Goal: Information Seeking & Learning: Learn about a topic

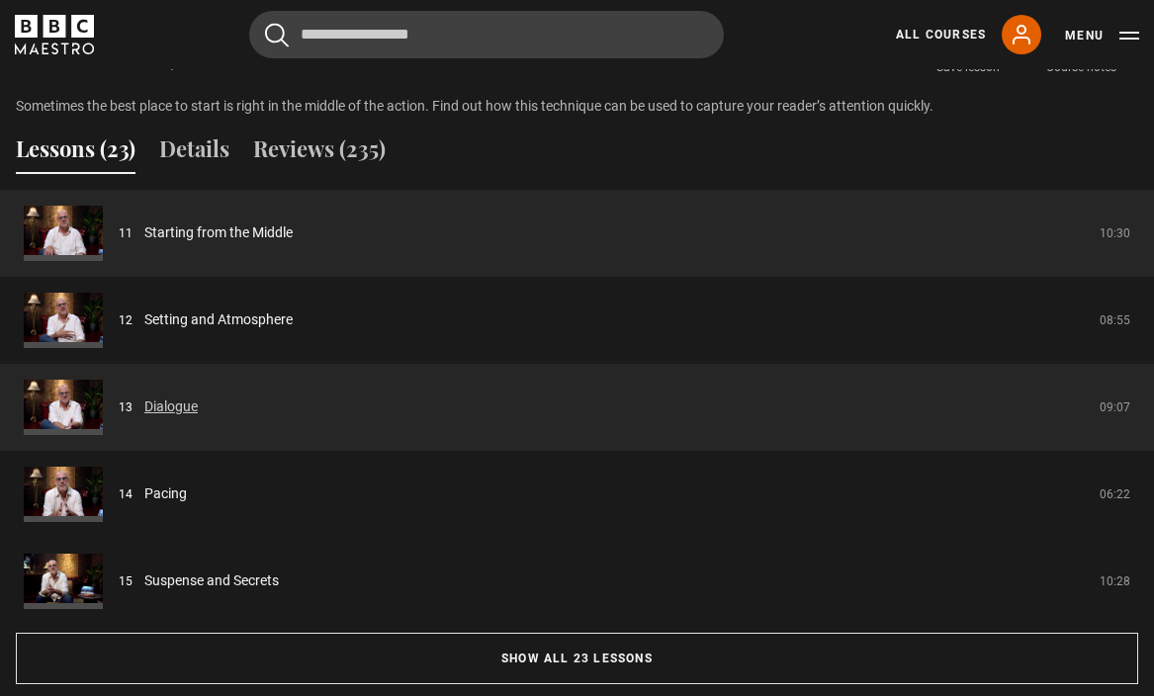
scroll to position [1549, 0]
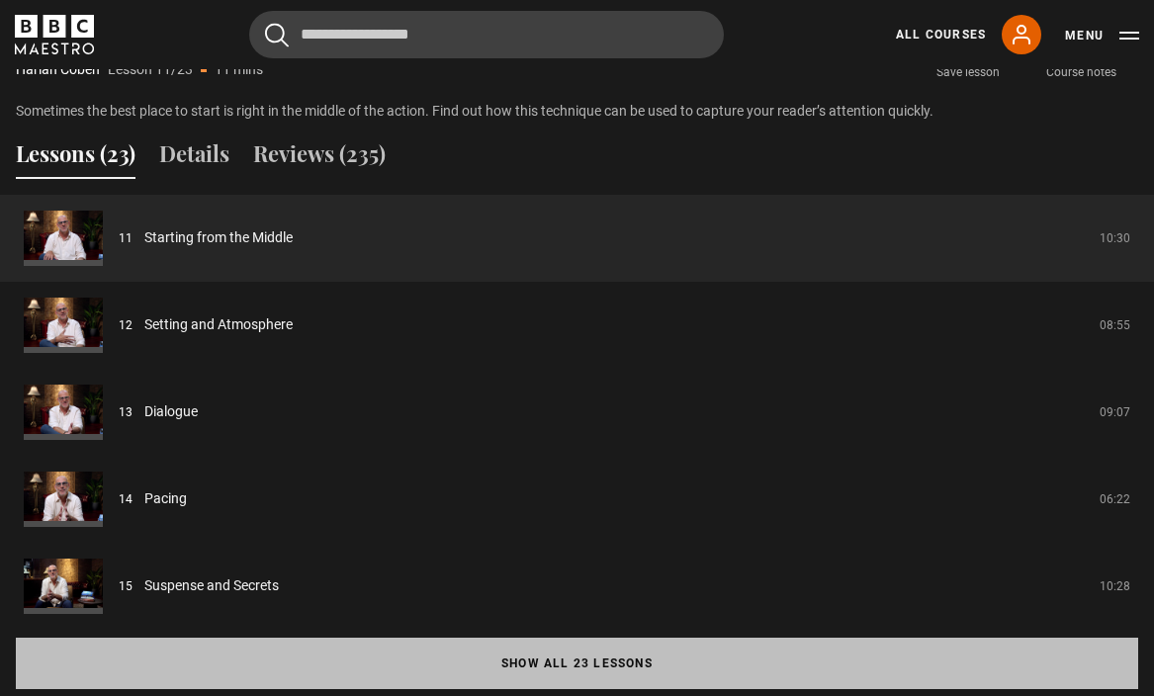
click at [638, 638] on button "Show all 23 lessons" at bounding box center [577, 663] width 1123 height 51
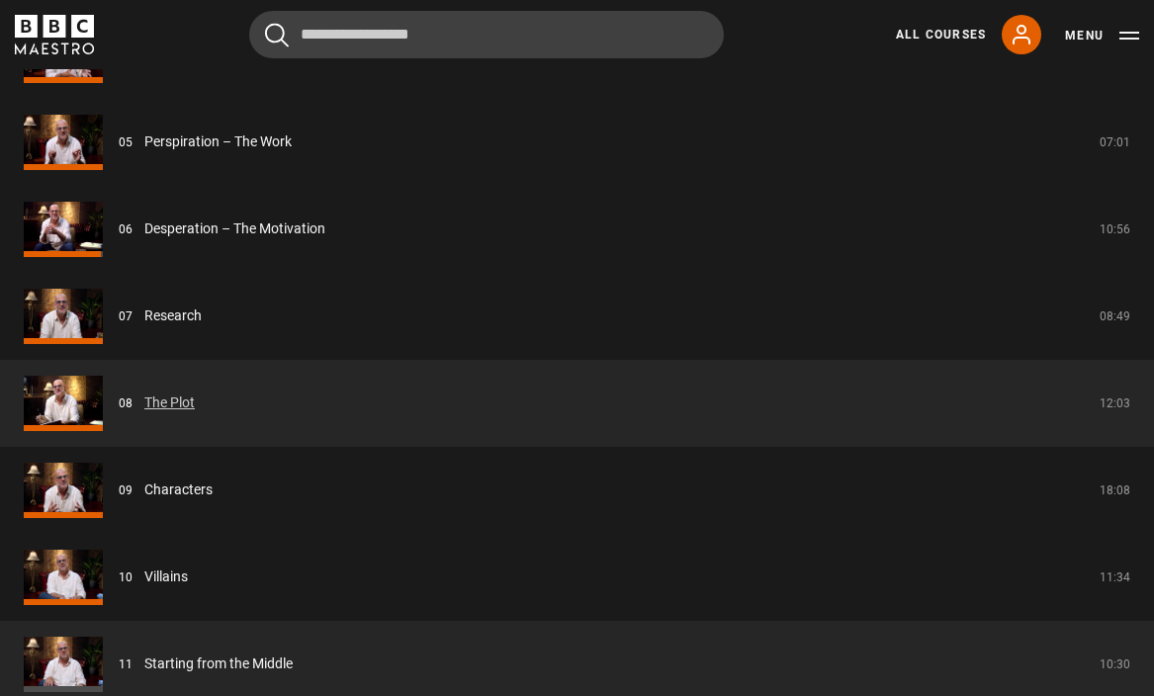
scroll to position [2179, 0]
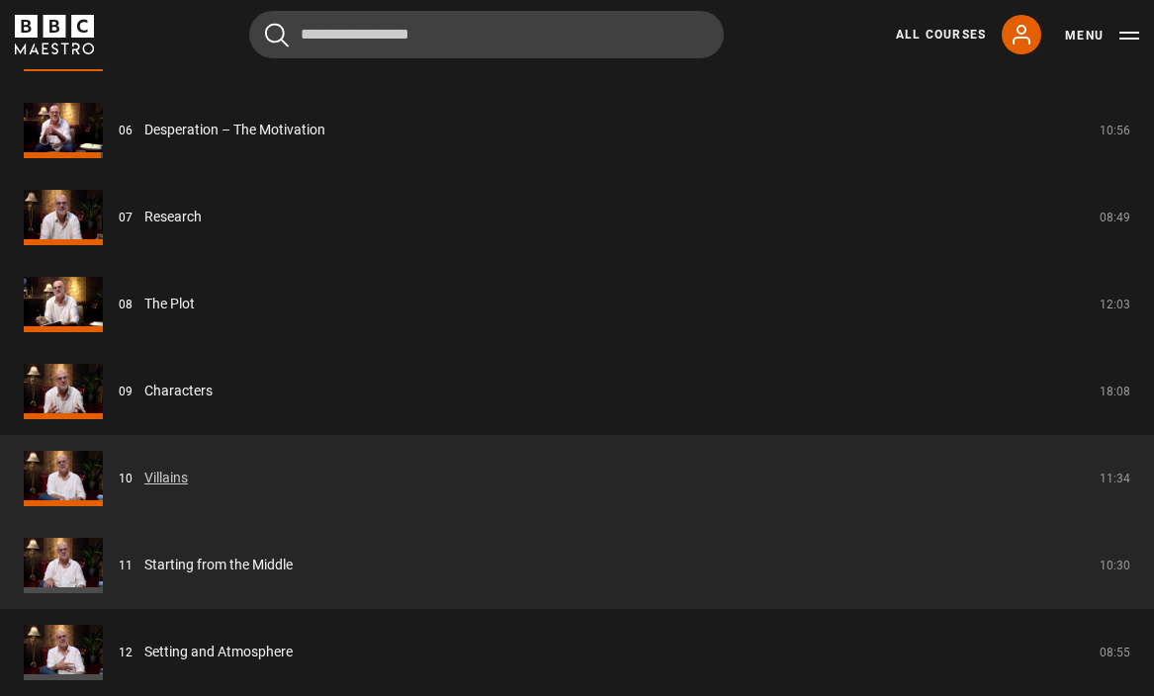
click at [144, 468] on link "Villains" at bounding box center [166, 478] width 44 height 21
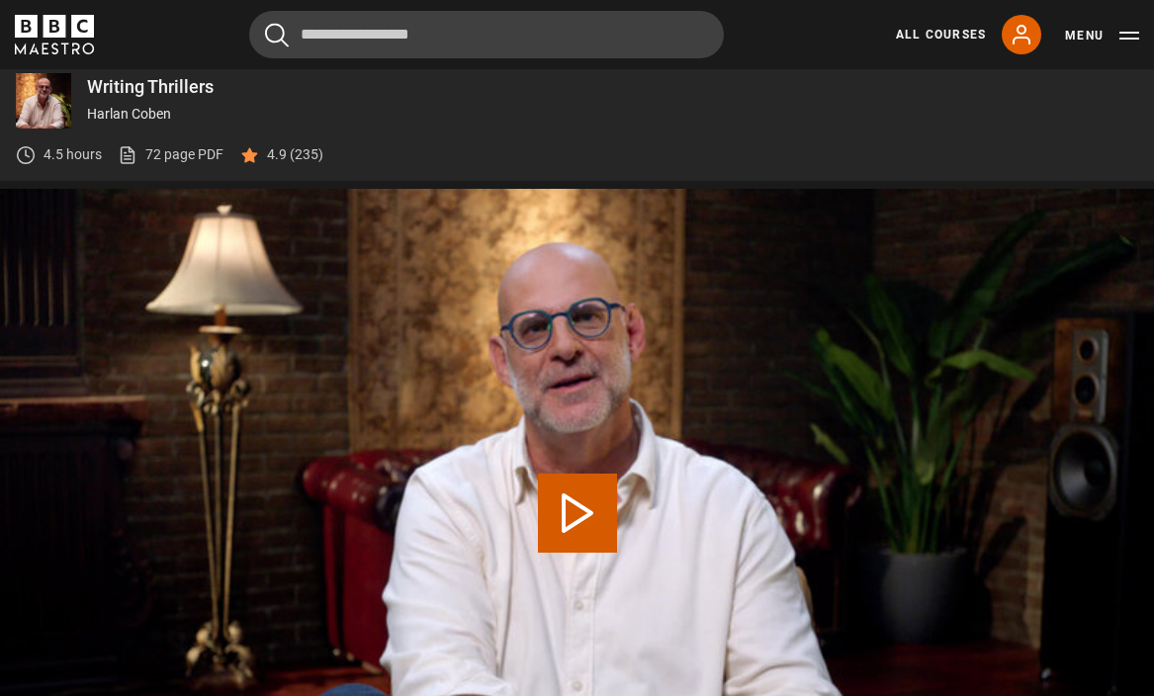
scroll to position [714, 0]
click at [607, 476] on button "Play Lesson Villains" at bounding box center [577, 513] width 79 height 79
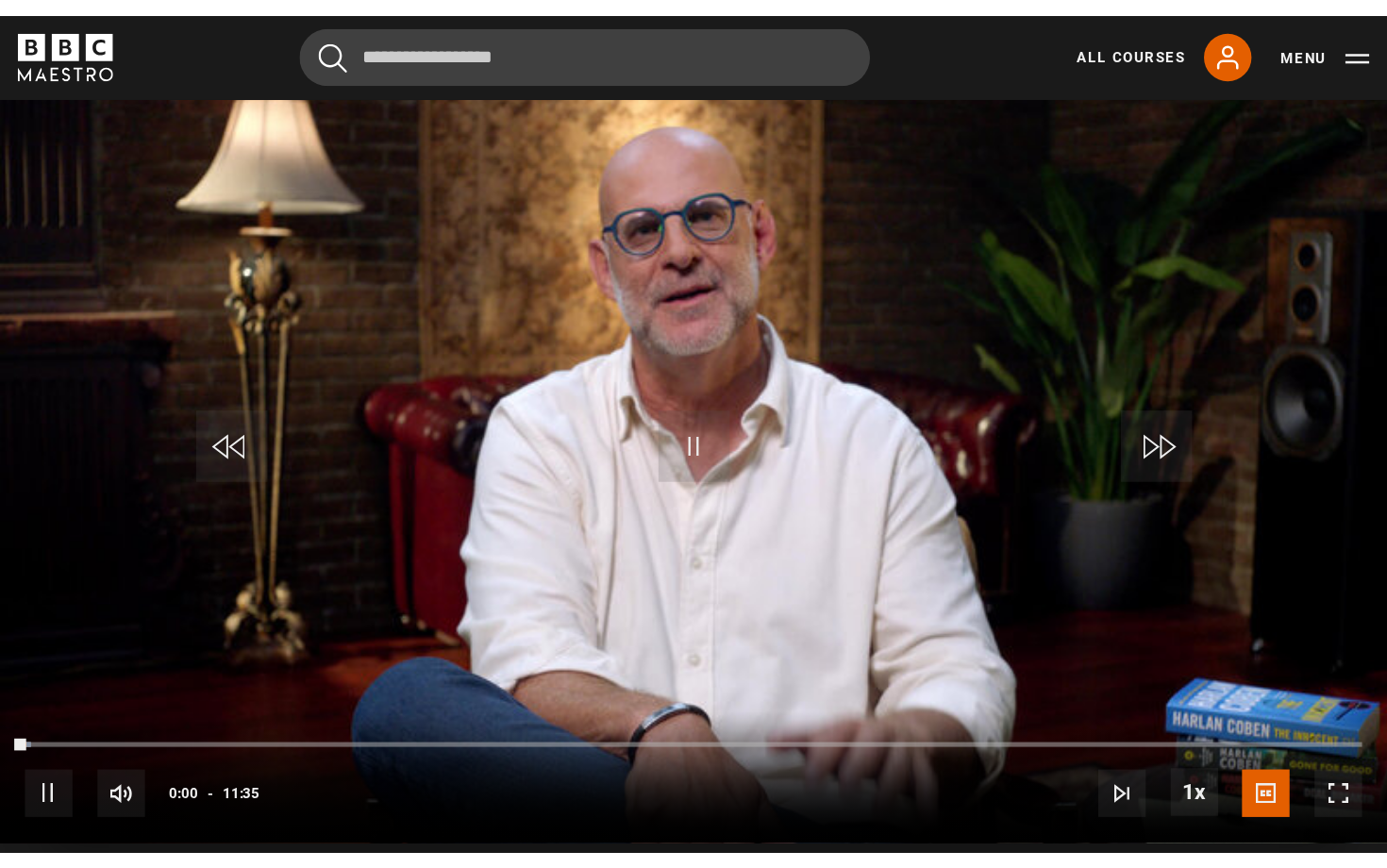
scroll to position [876, 0]
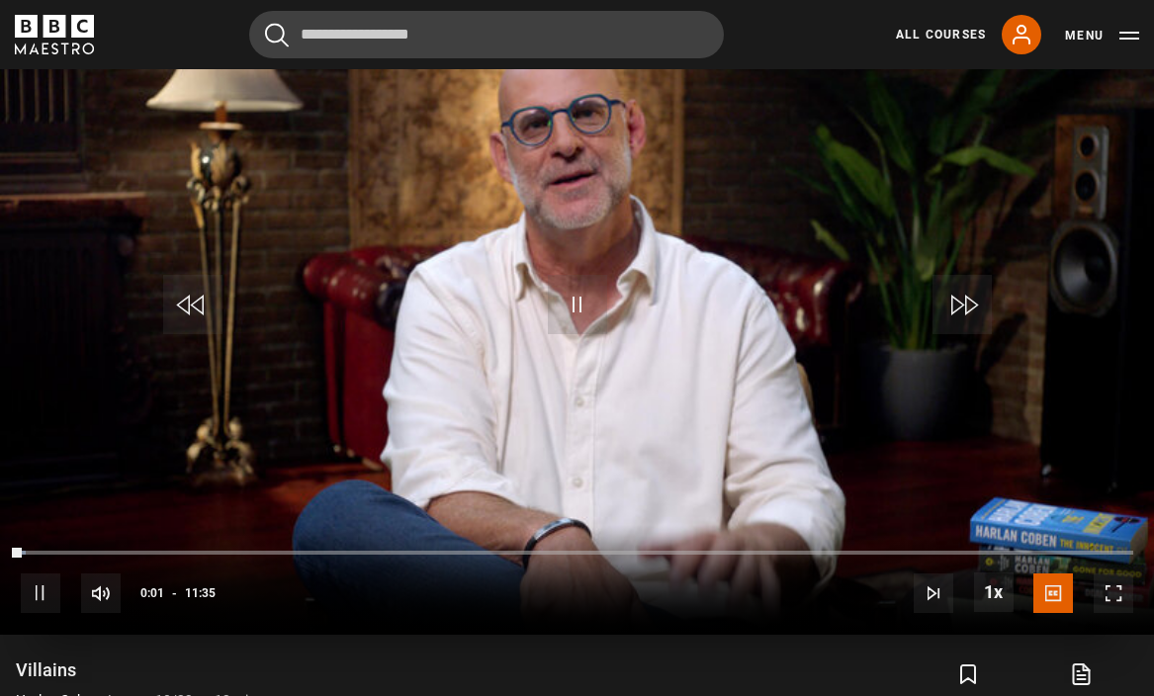
click at [1113, 574] on span "Video Player" at bounding box center [1114, 594] width 40 height 40
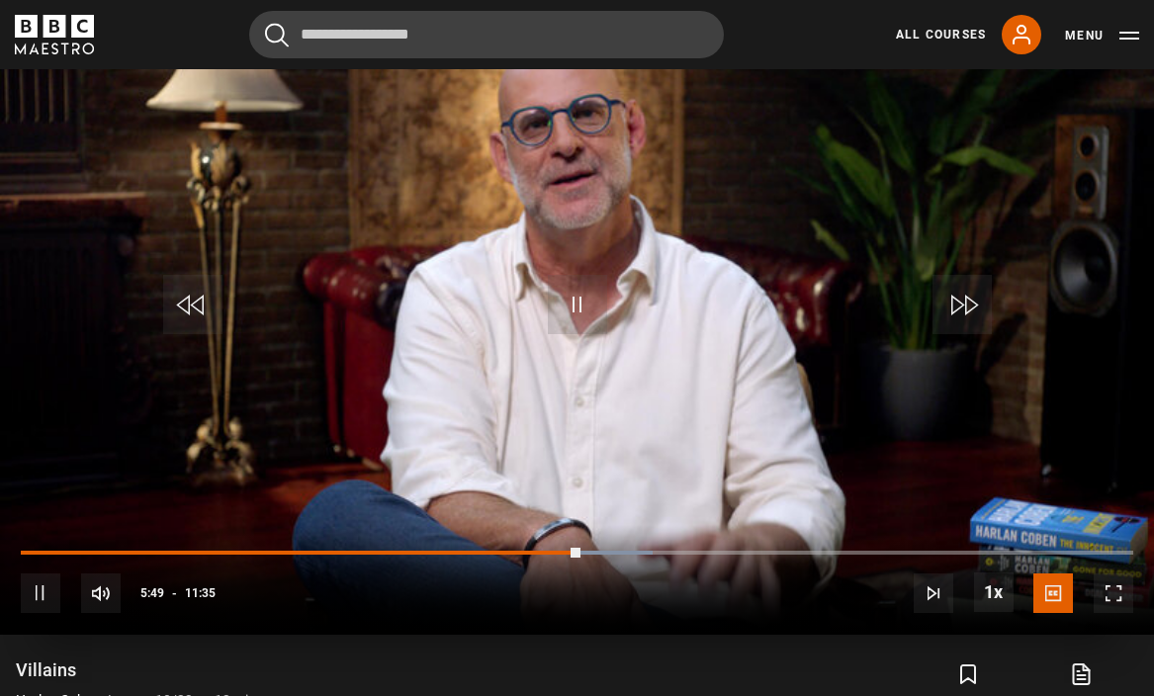
click at [1117, 574] on span "Video Player" at bounding box center [1114, 594] width 40 height 40
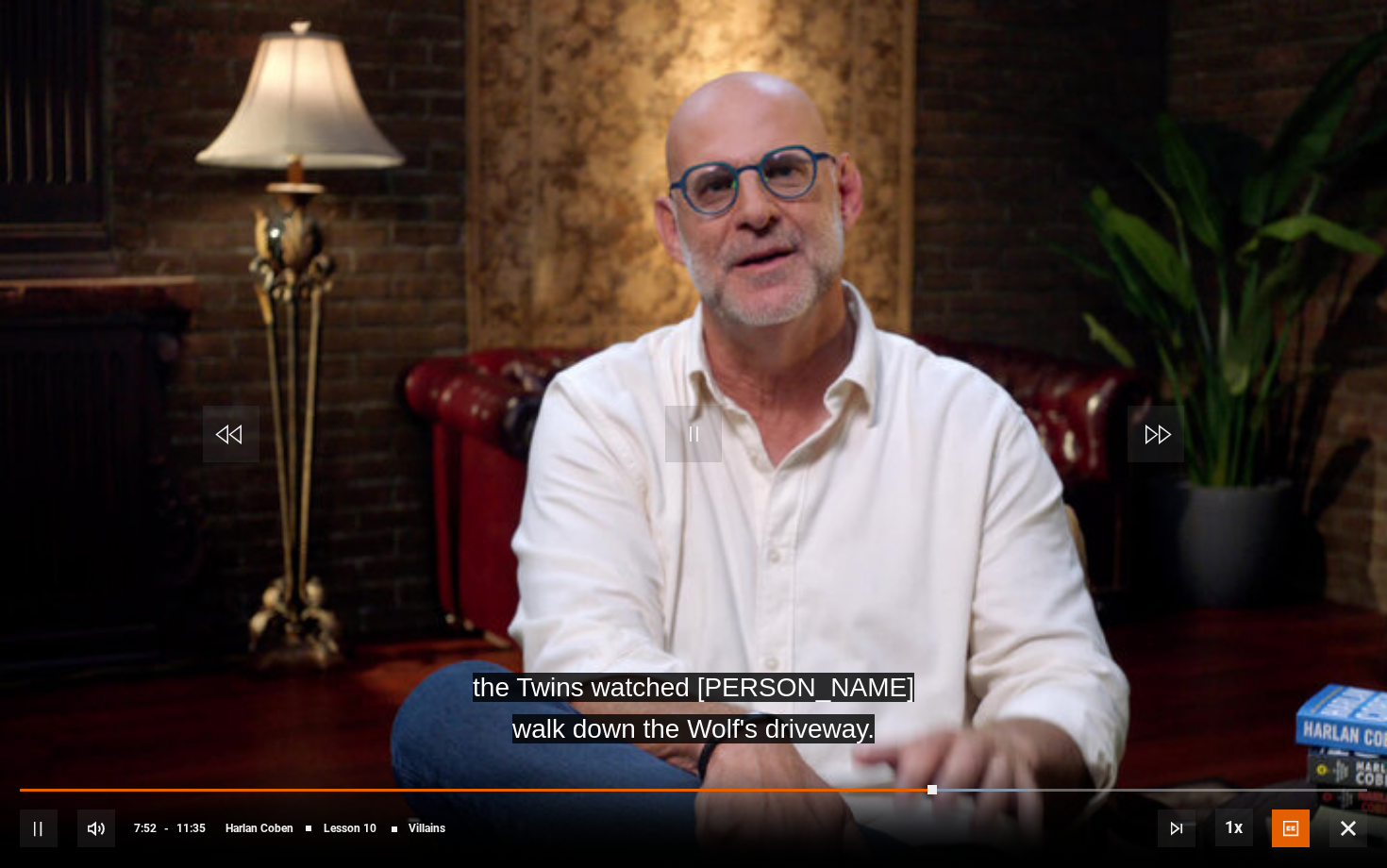
click at [1100, 663] on span "Video Player" at bounding box center [1177, 829] width 38 height 38
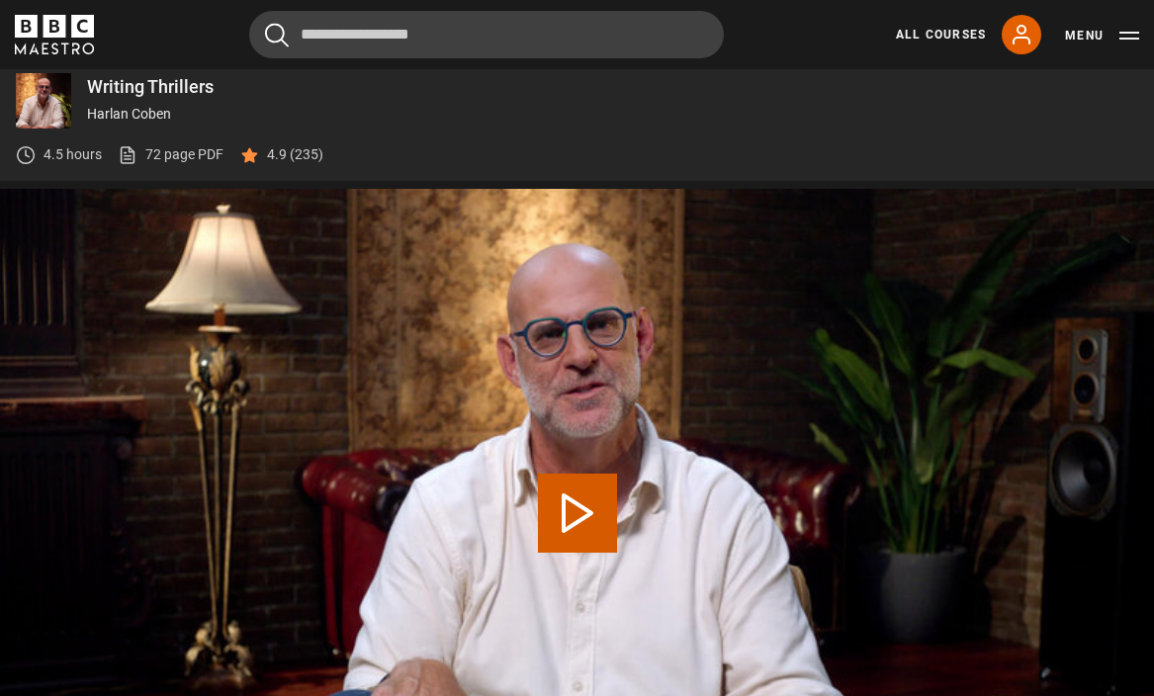
click at [585, 474] on button "Play Lesson Starting from the Middle" at bounding box center [577, 513] width 79 height 79
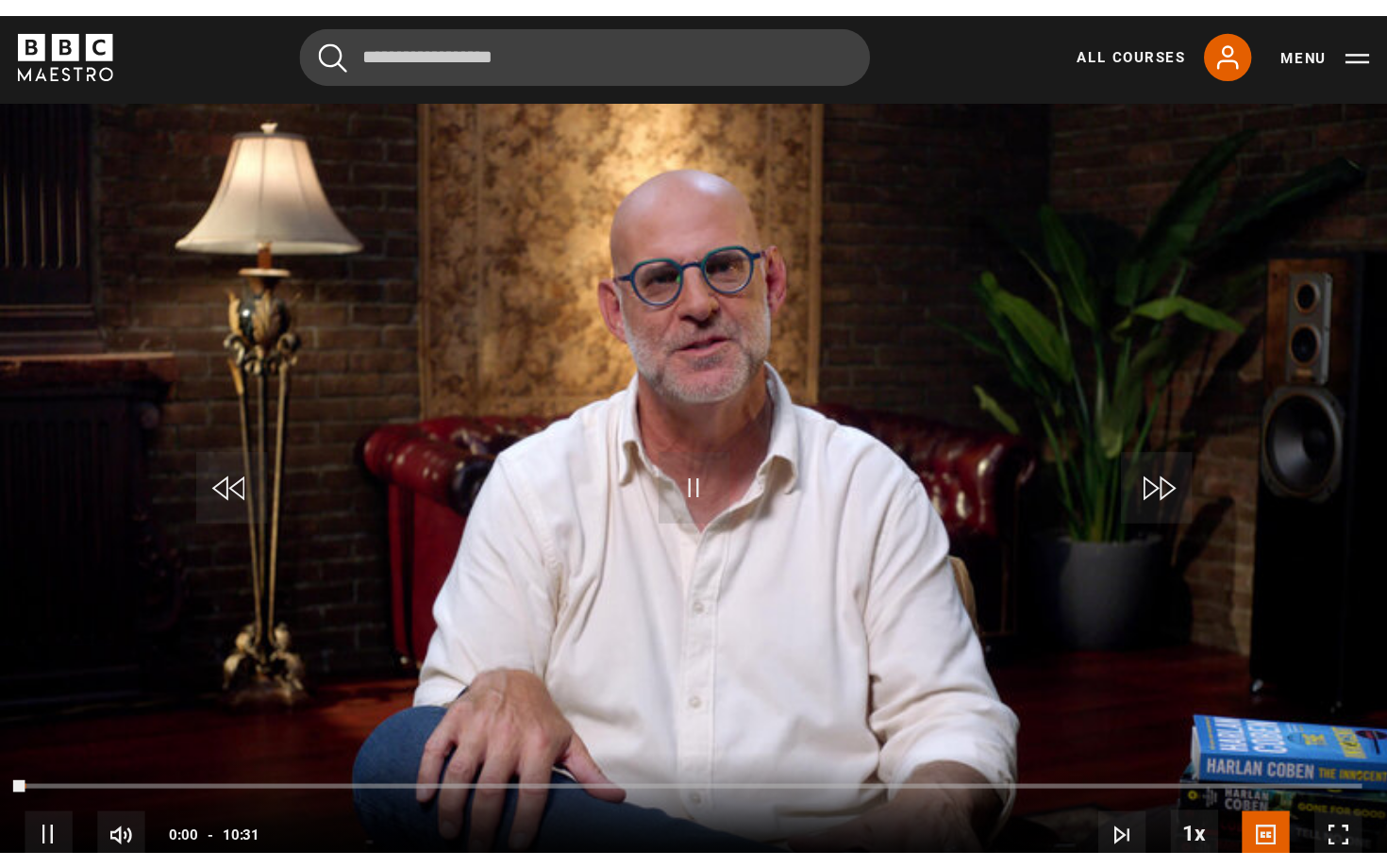
scroll to position [799, 0]
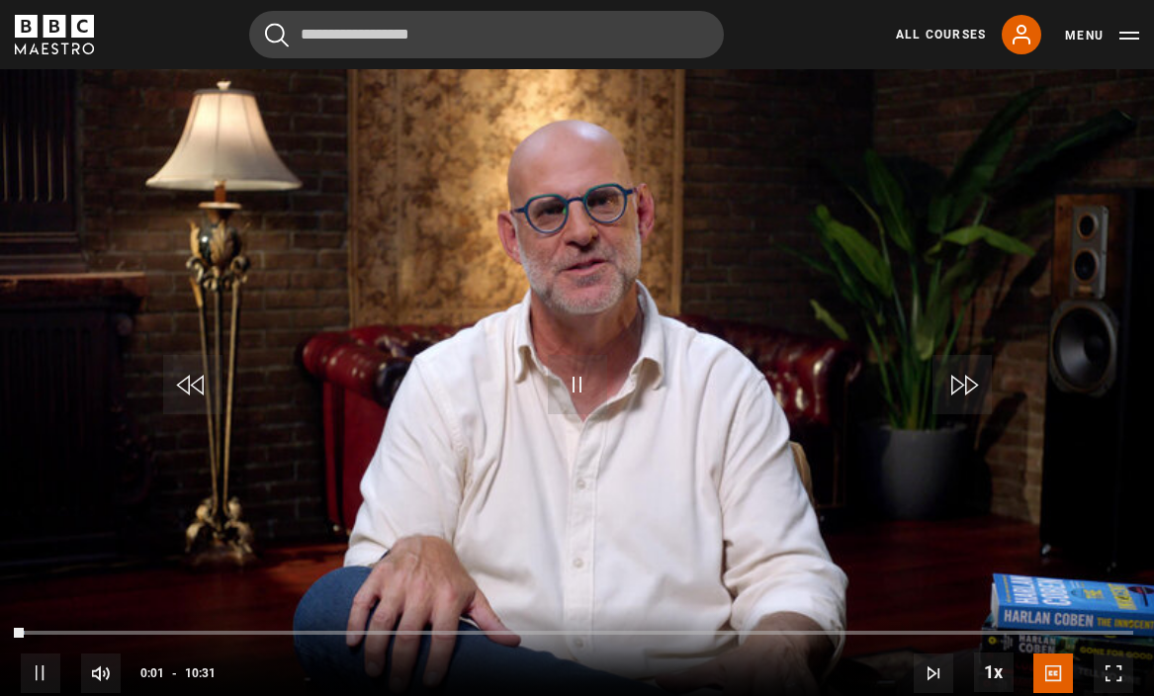
click at [1123, 654] on span "Video Player" at bounding box center [1114, 674] width 40 height 40
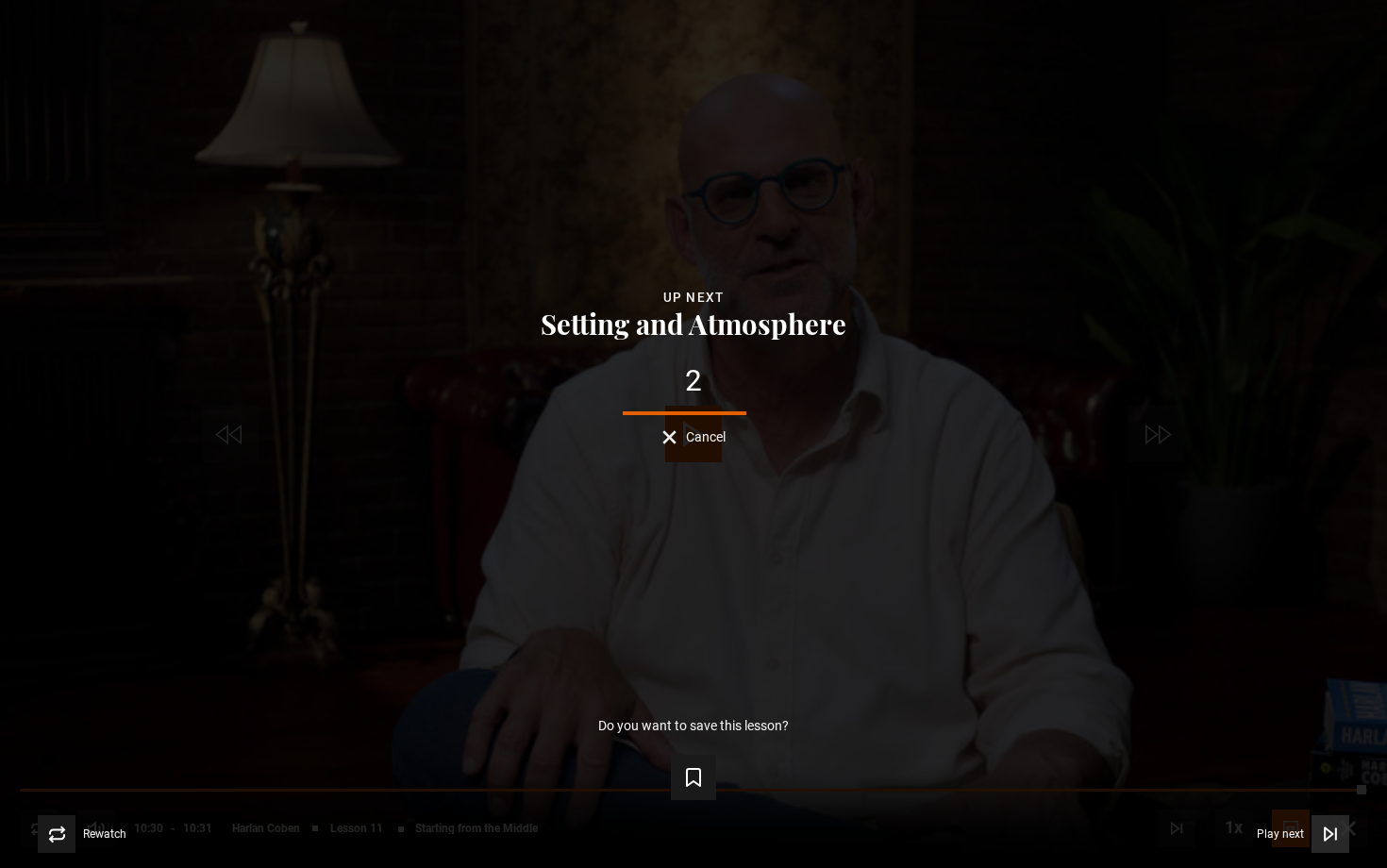
click at [1100, 663] on button "Play next Play next" at bounding box center [1303, 835] width 93 height 38
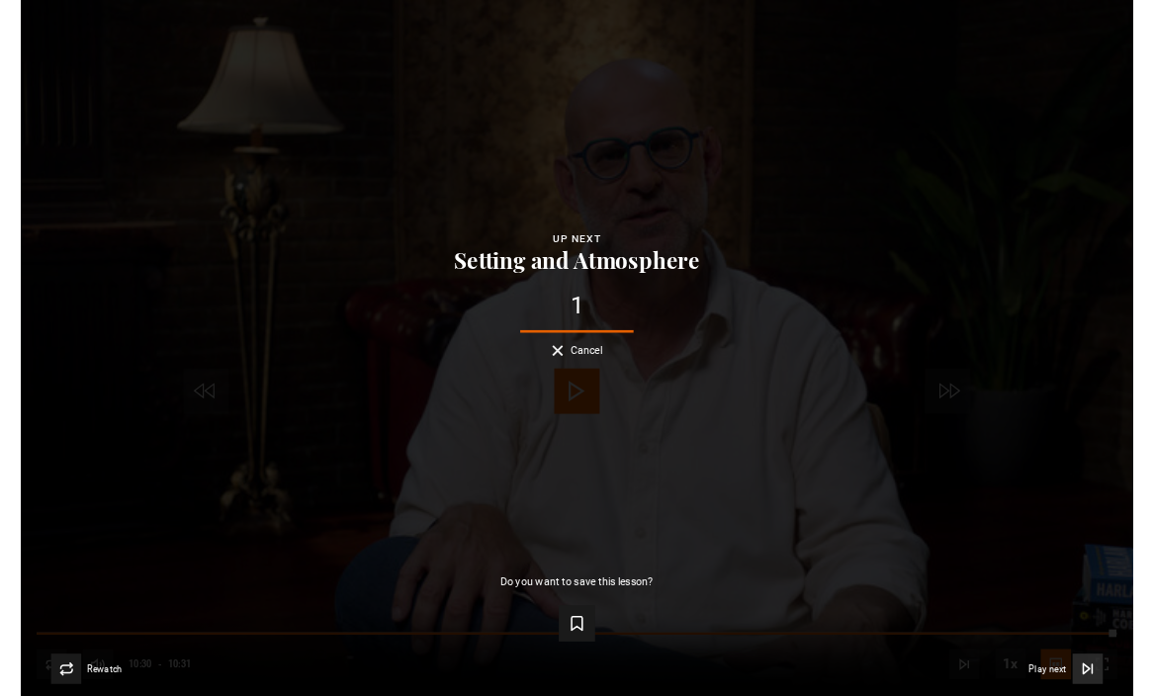
scroll to position [714, 0]
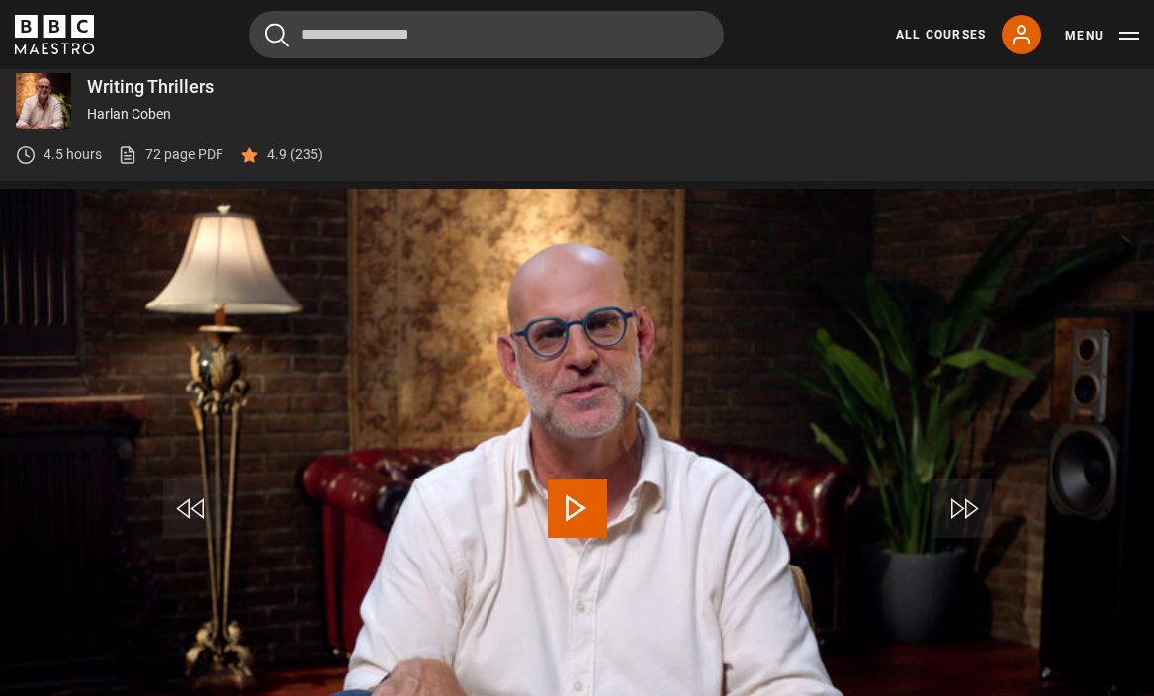
click at [590, 479] on span "Video Player" at bounding box center [577, 508] width 59 height 59
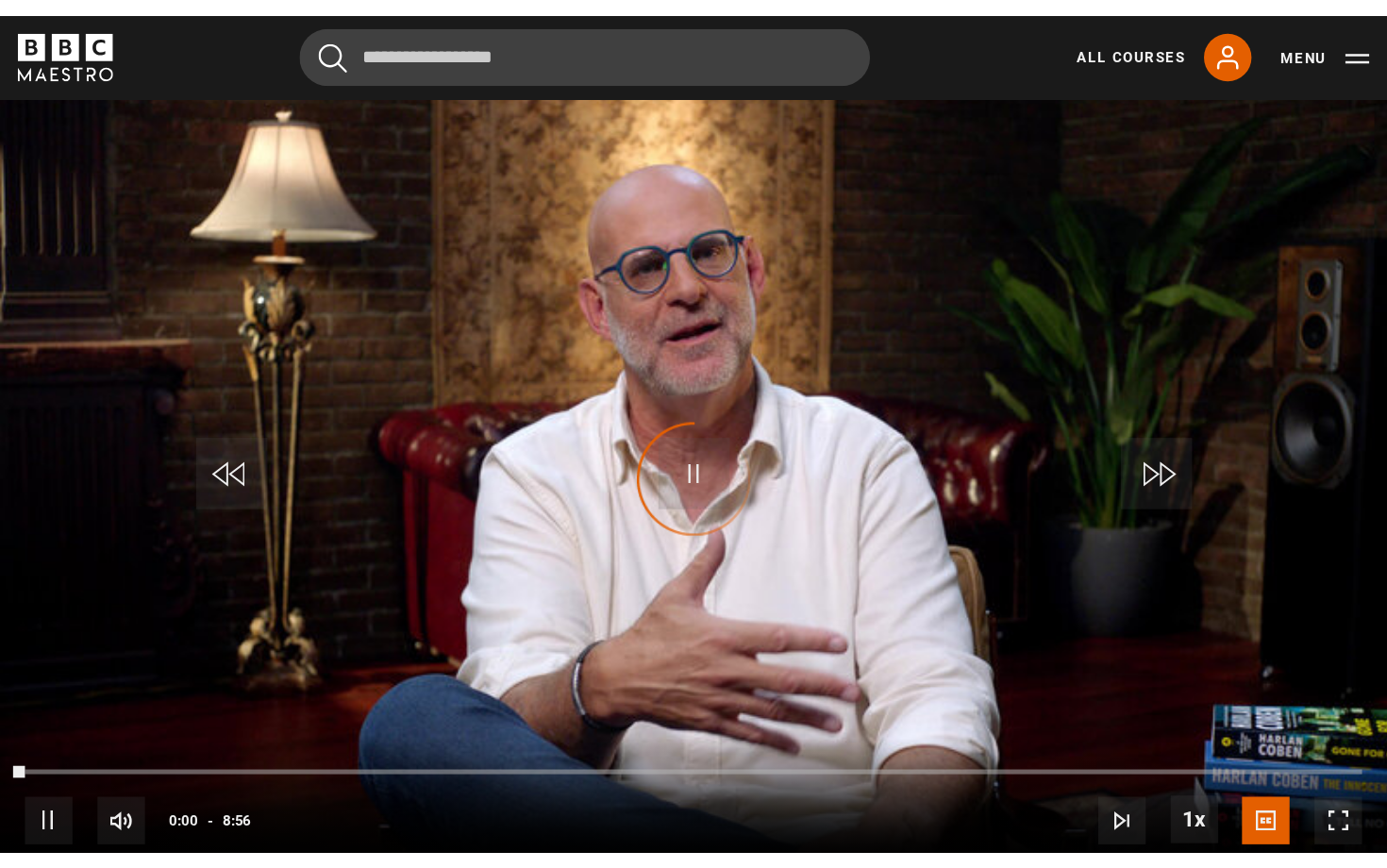
scroll to position [972, 0]
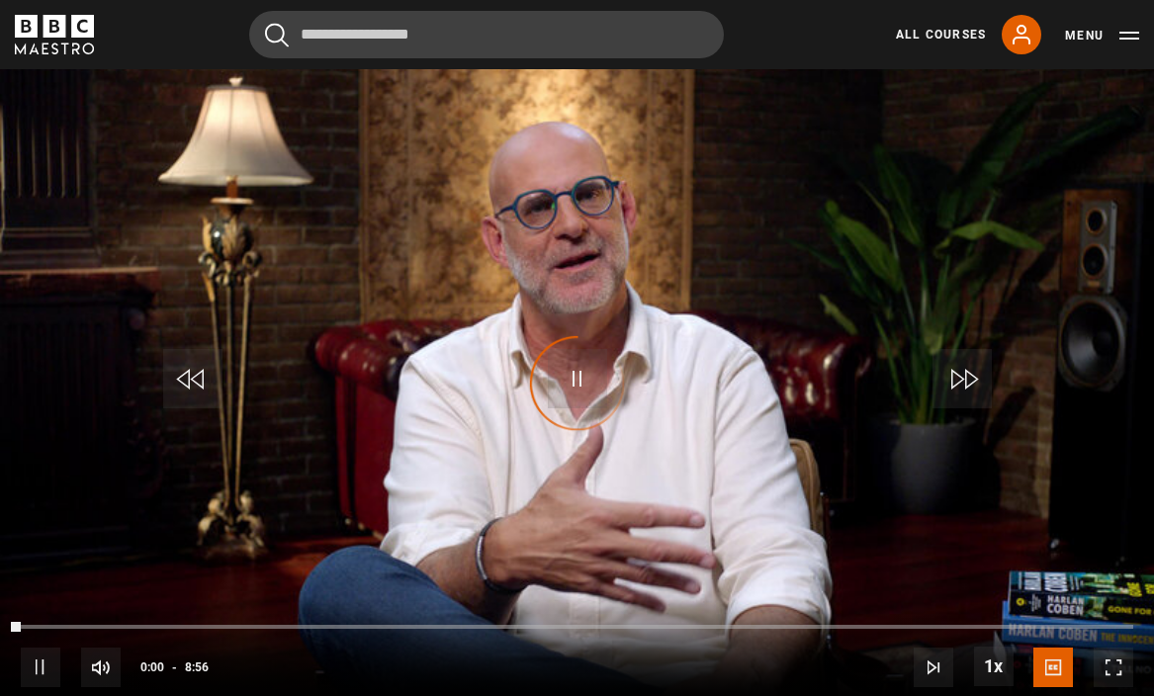
click at [1110, 648] on span "Video Player" at bounding box center [1114, 668] width 40 height 40
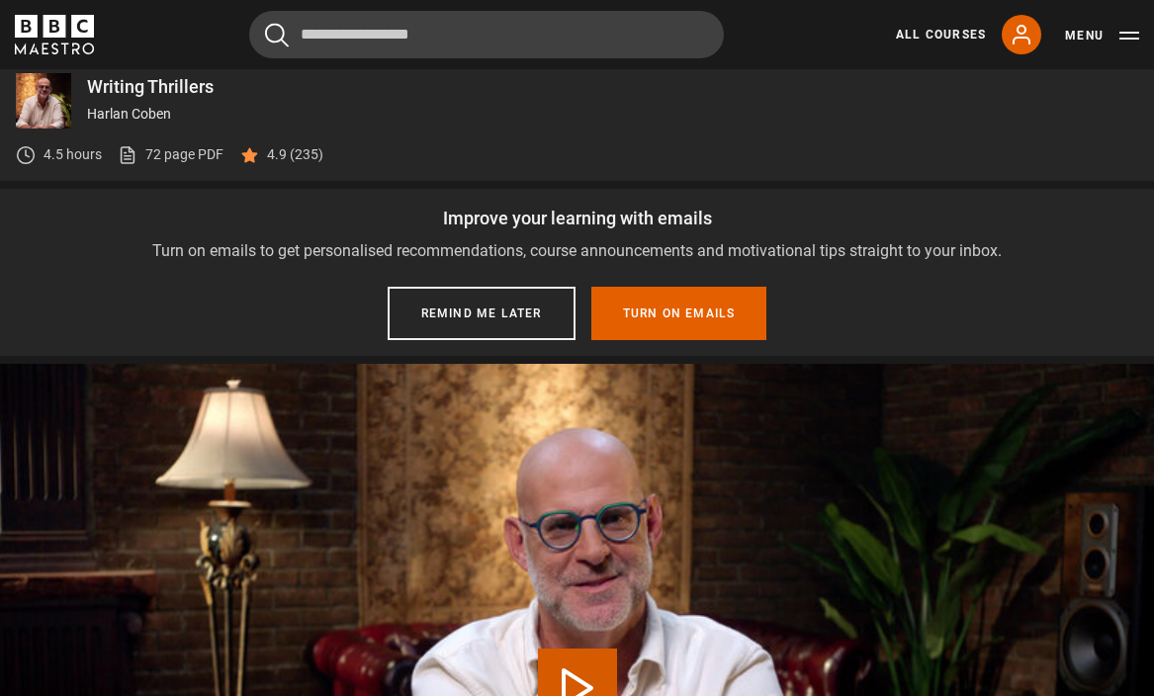
click at [667, 450] on video "Video Player" at bounding box center [577, 688] width 1154 height 649
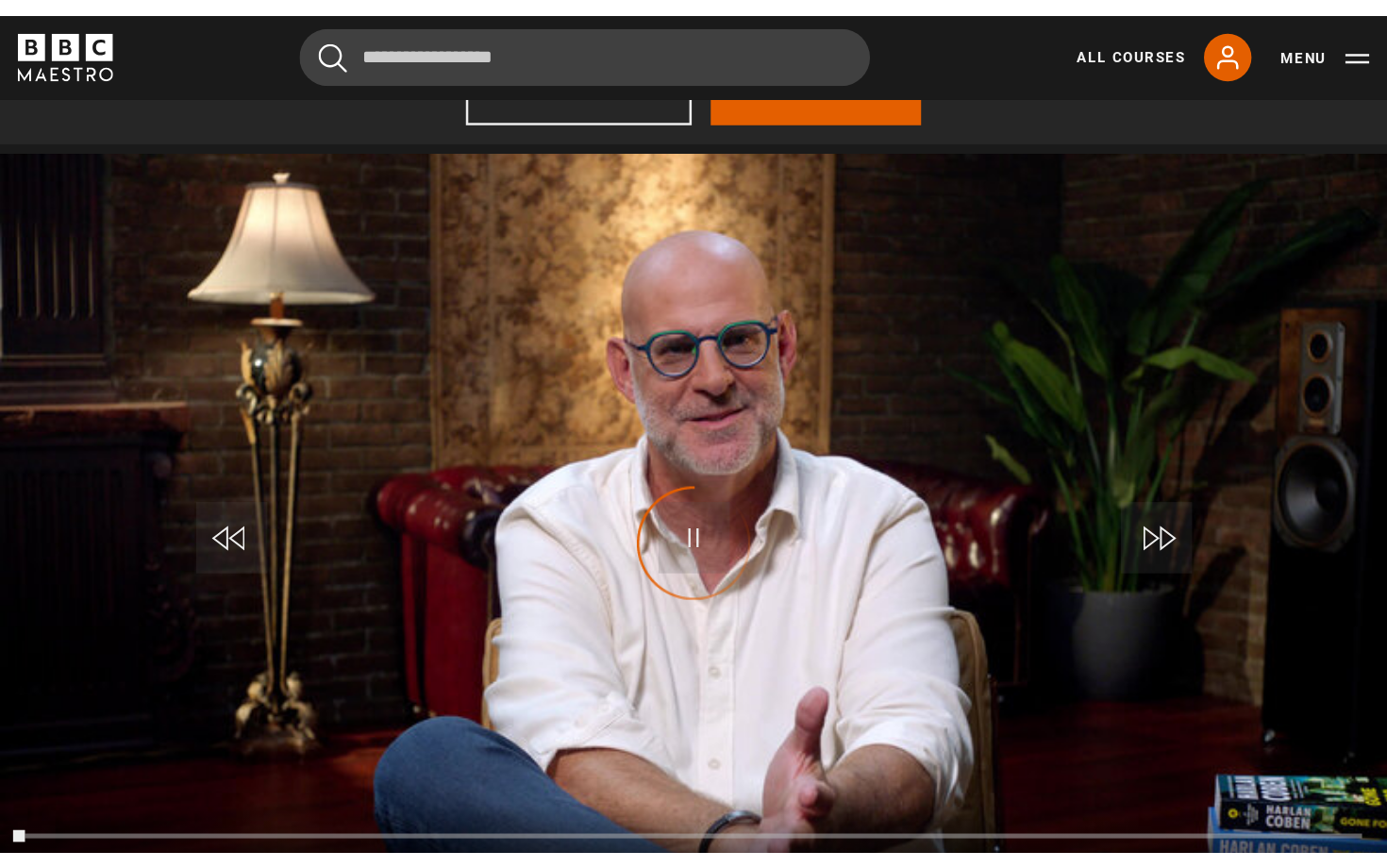
scroll to position [979, 0]
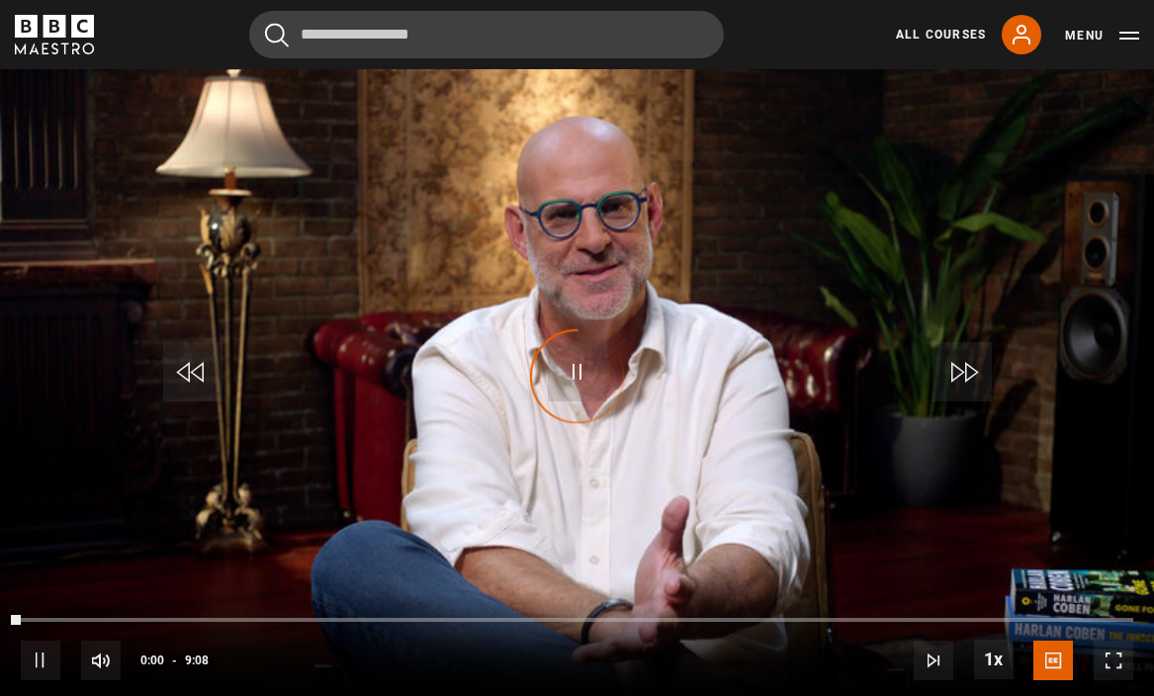
click at [1117, 641] on span "Video Player" at bounding box center [1114, 661] width 40 height 40
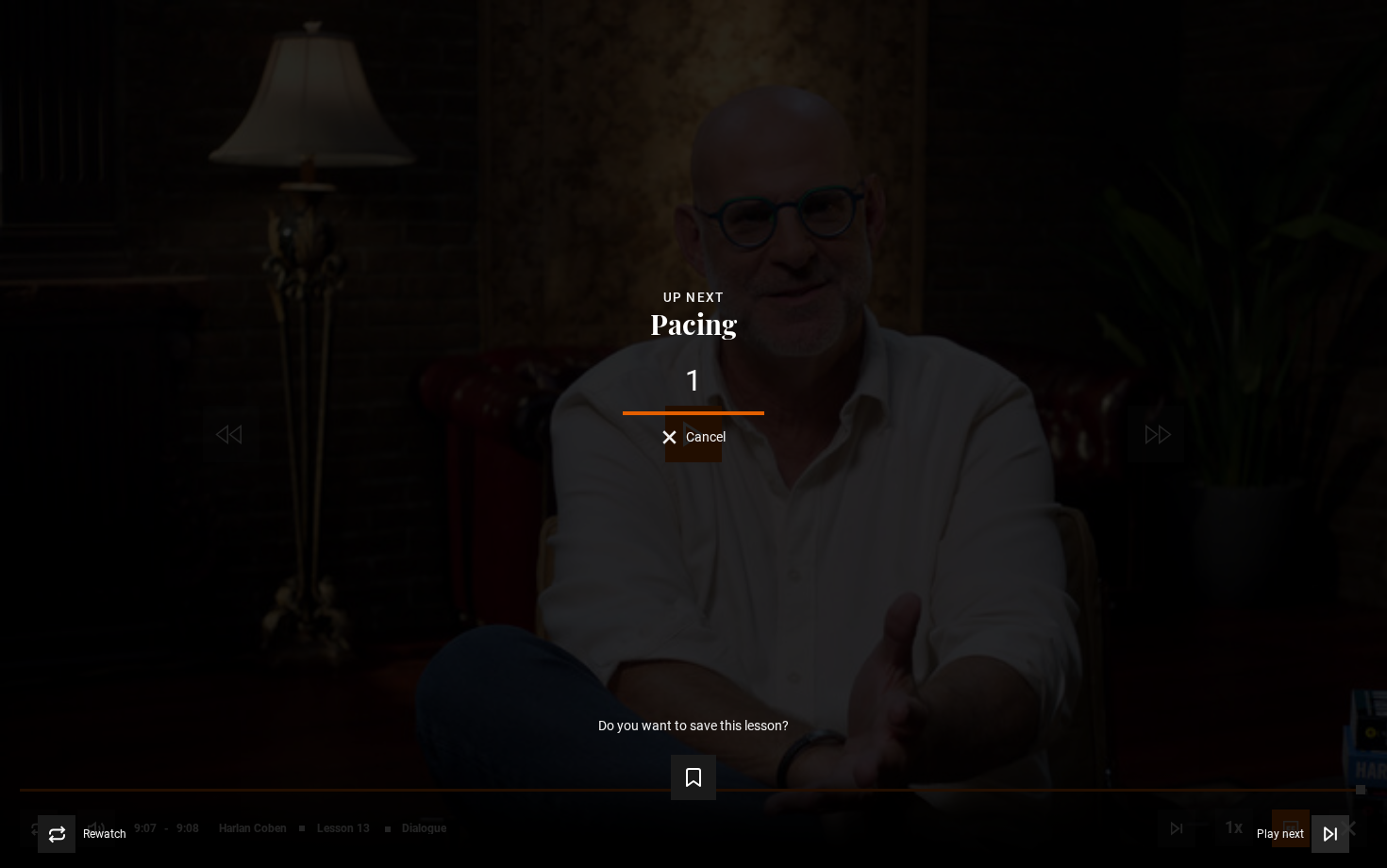
click at [1100, 663] on span "Play next" at bounding box center [1280, 834] width 47 height 11
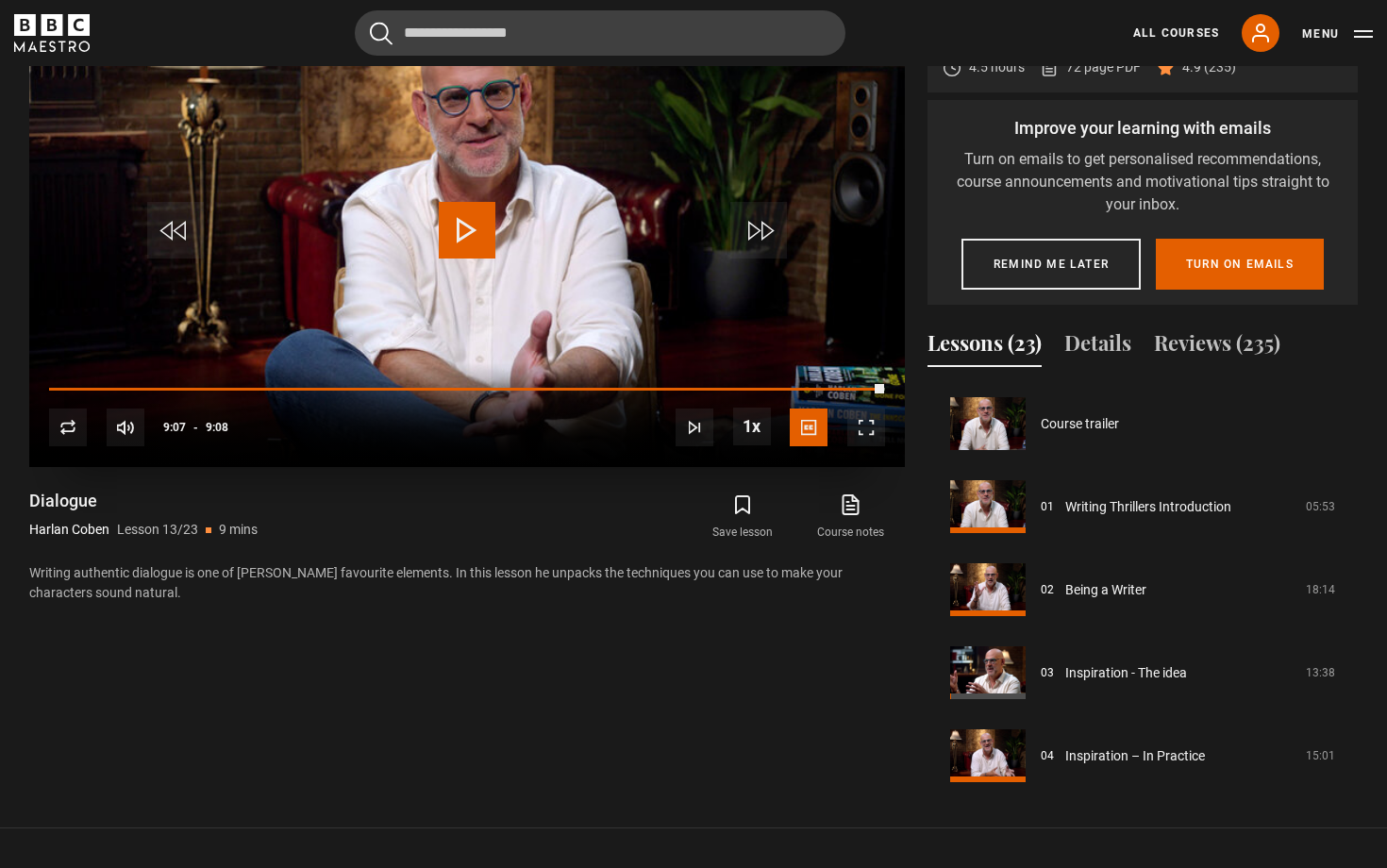
click at [495, 258] on span "Video Player" at bounding box center [466, 230] width 56 height 56
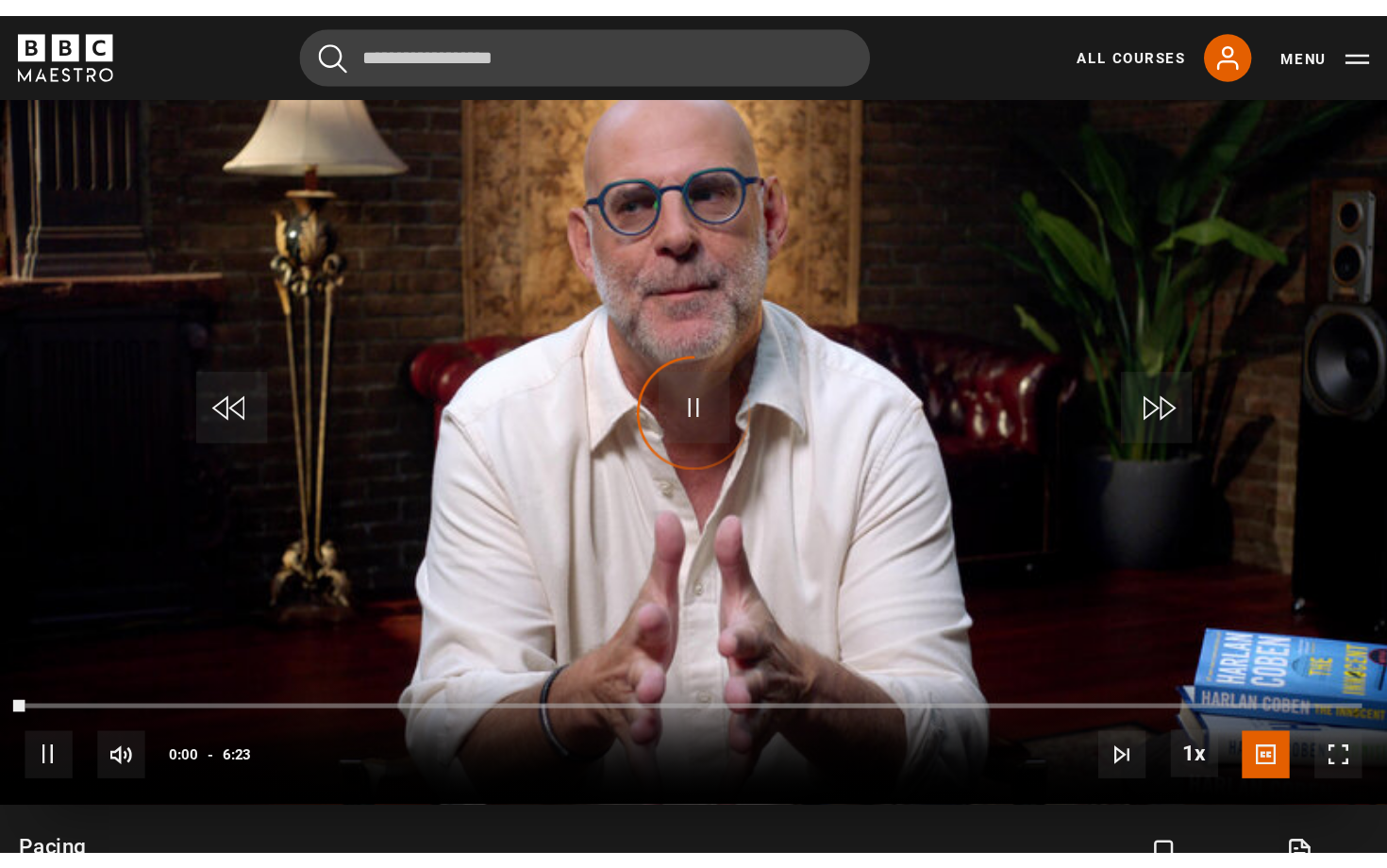
scroll to position [1040, 0]
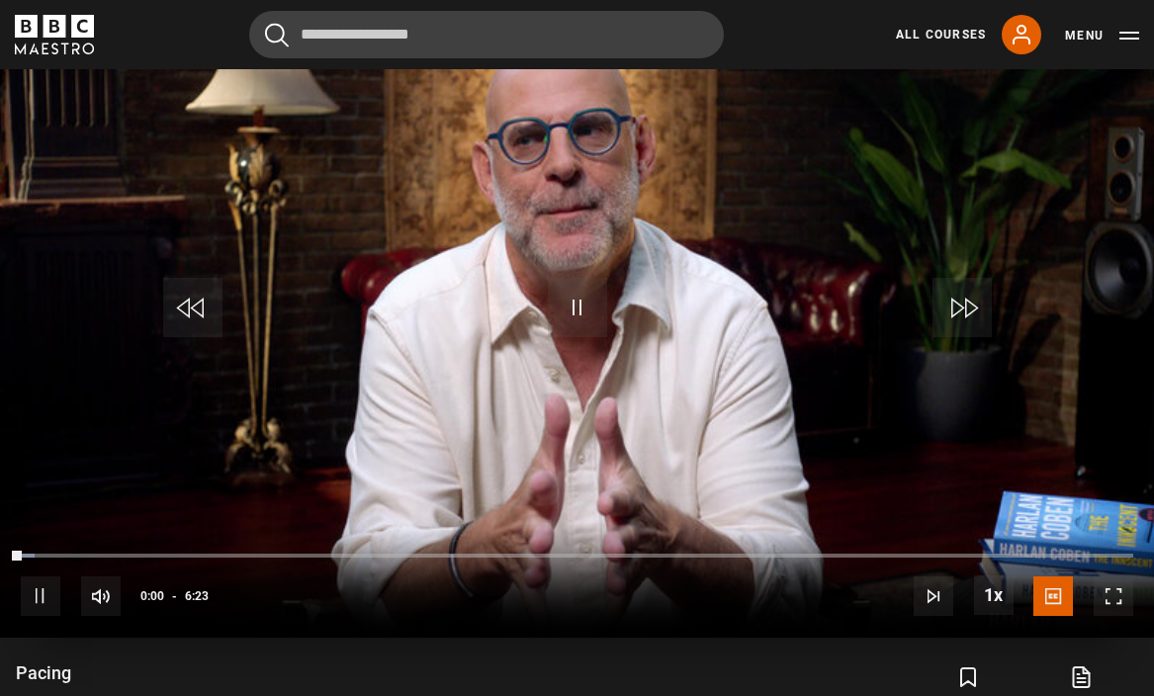
click at [1118, 577] on span "Video Player" at bounding box center [1114, 597] width 40 height 40
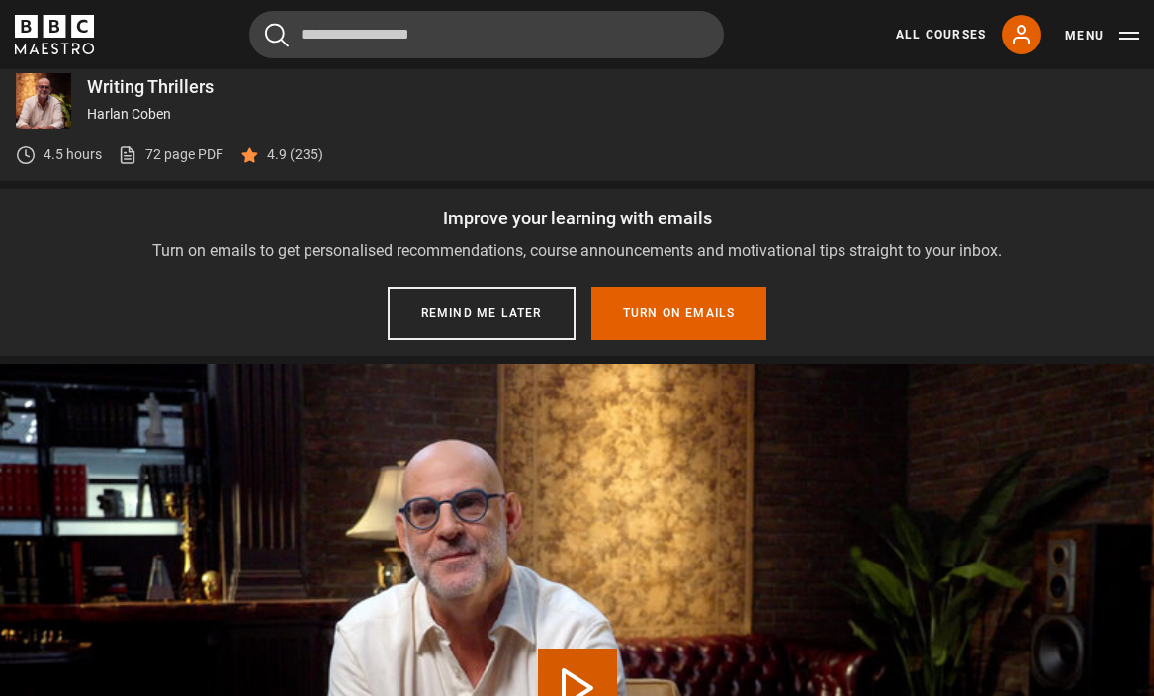
click at [636, 641] on video "Video Player" at bounding box center [577, 688] width 1154 height 649
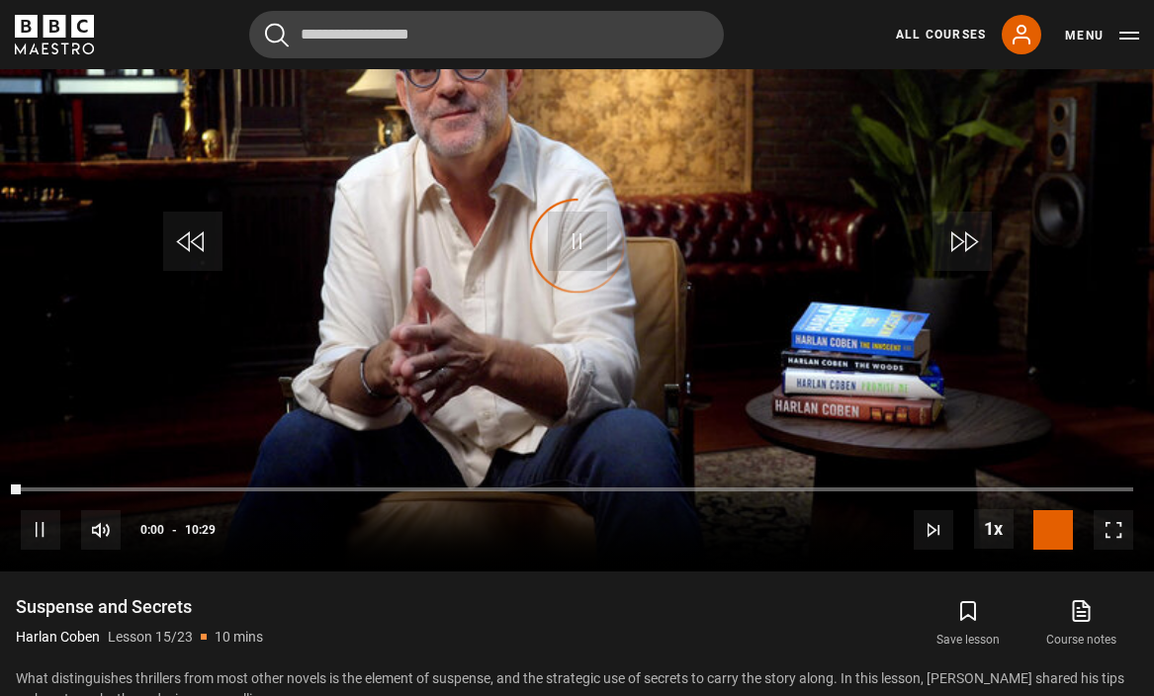
scroll to position [1189, 0]
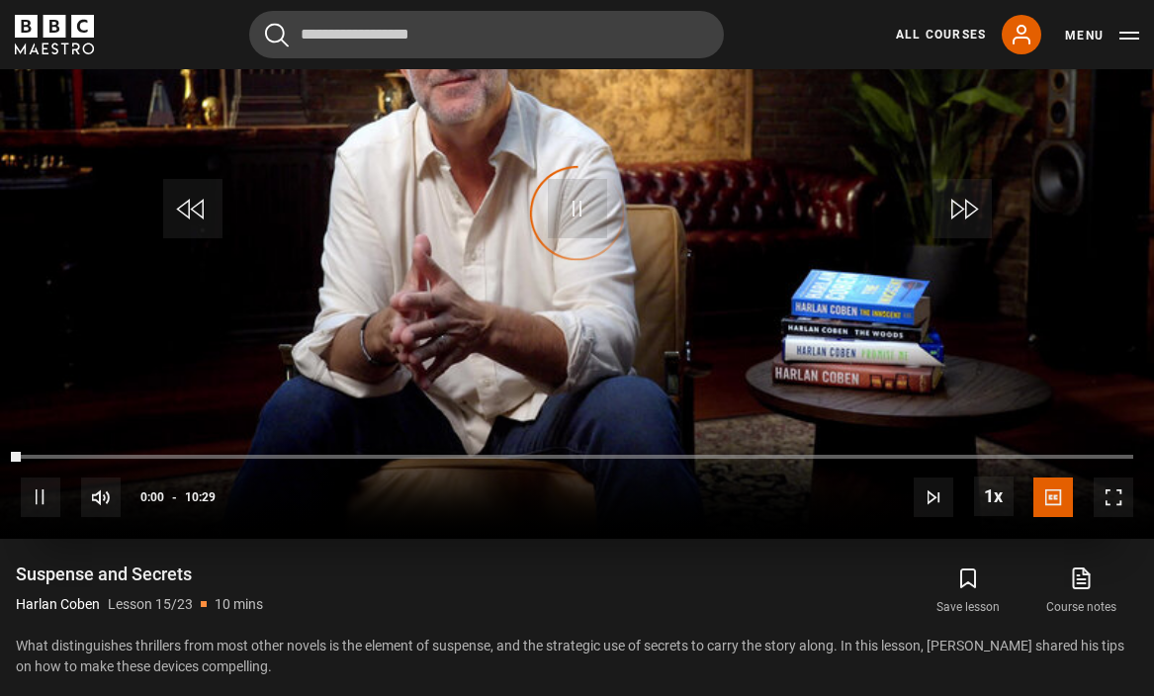
click at [1107, 478] on span "Video Player" at bounding box center [1114, 498] width 40 height 40
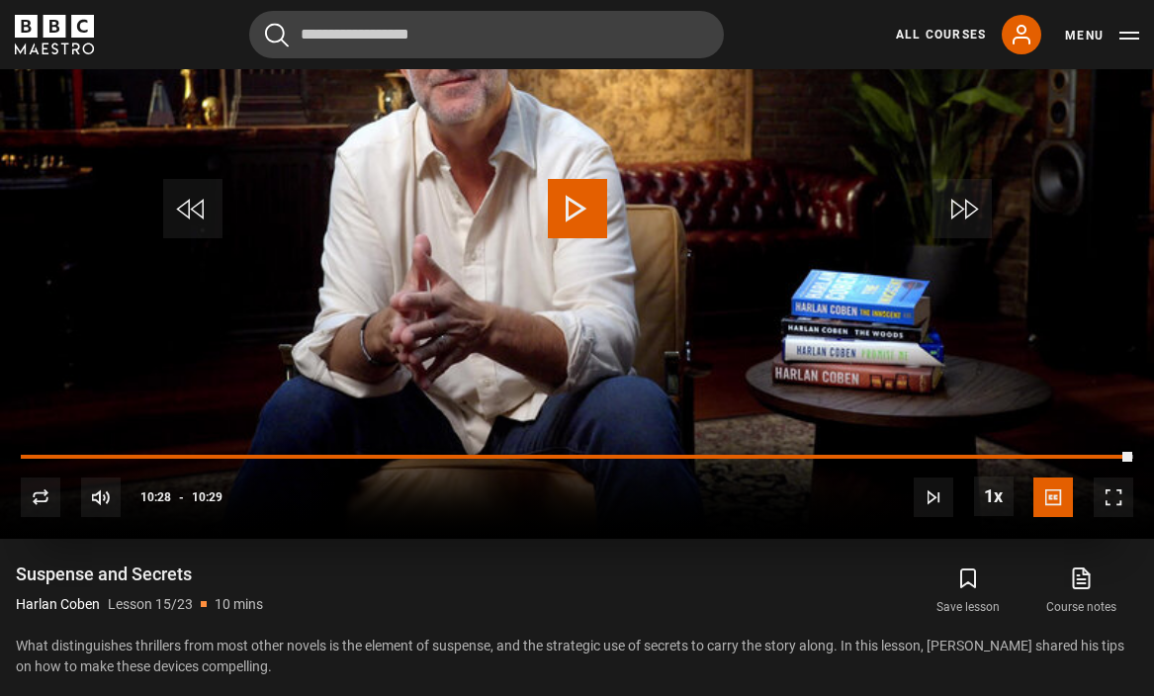
click at [576, 179] on span "Video Player" at bounding box center [577, 208] width 59 height 59
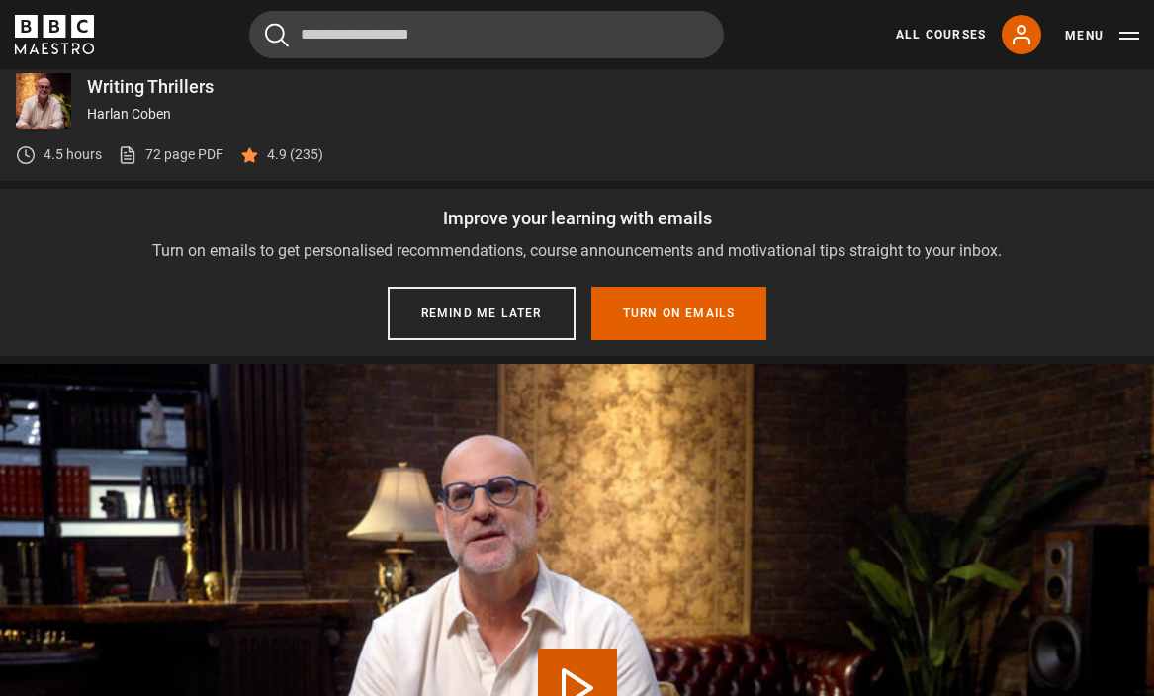
click at [407, 625] on video "Video Player" at bounding box center [577, 688] width 1154 height 649
